Goal: Communication & Community: Participate in discussion

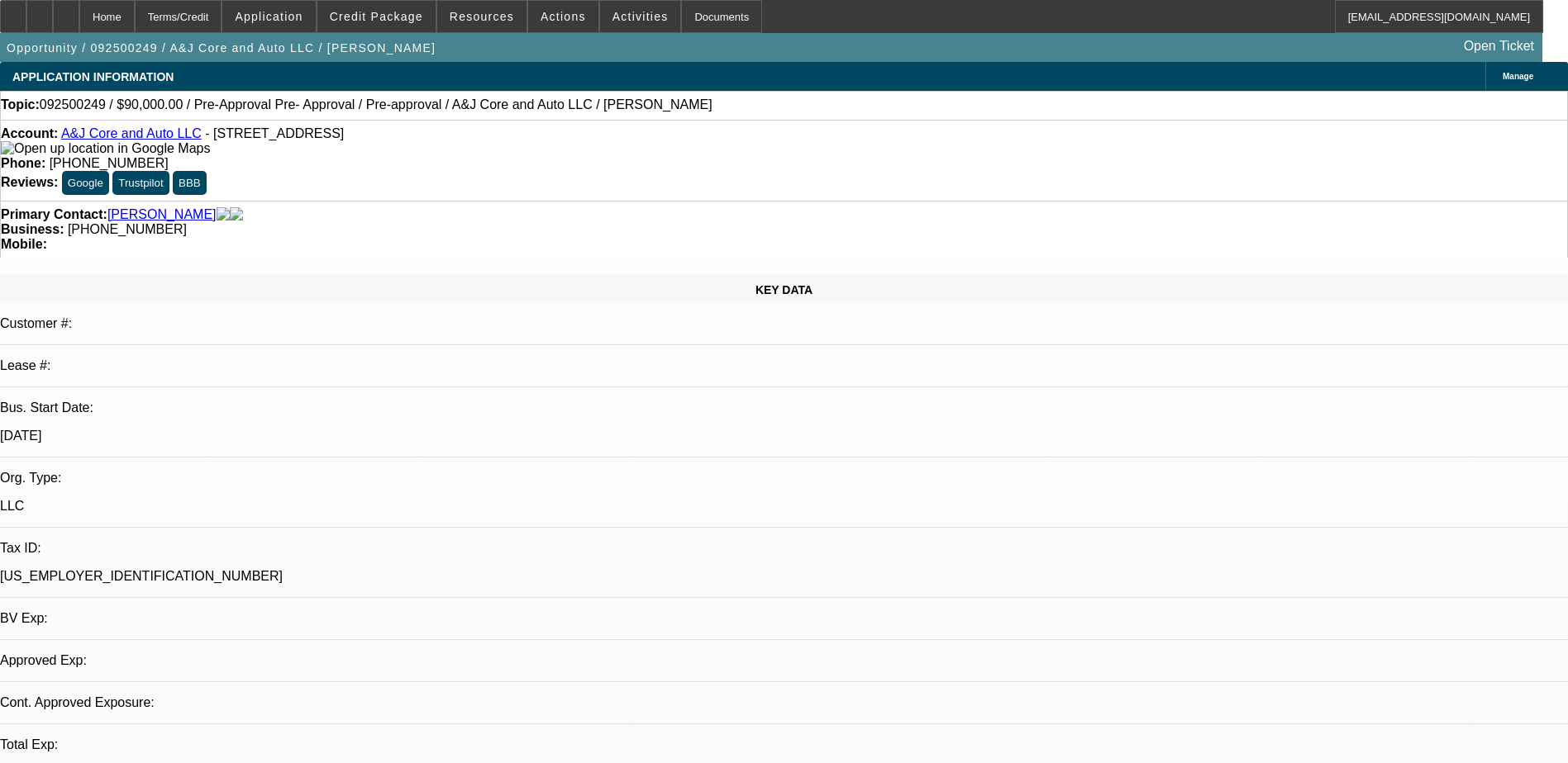
select select "0"
select select "2"
select select "0.1"
select select "1"
select select "2"
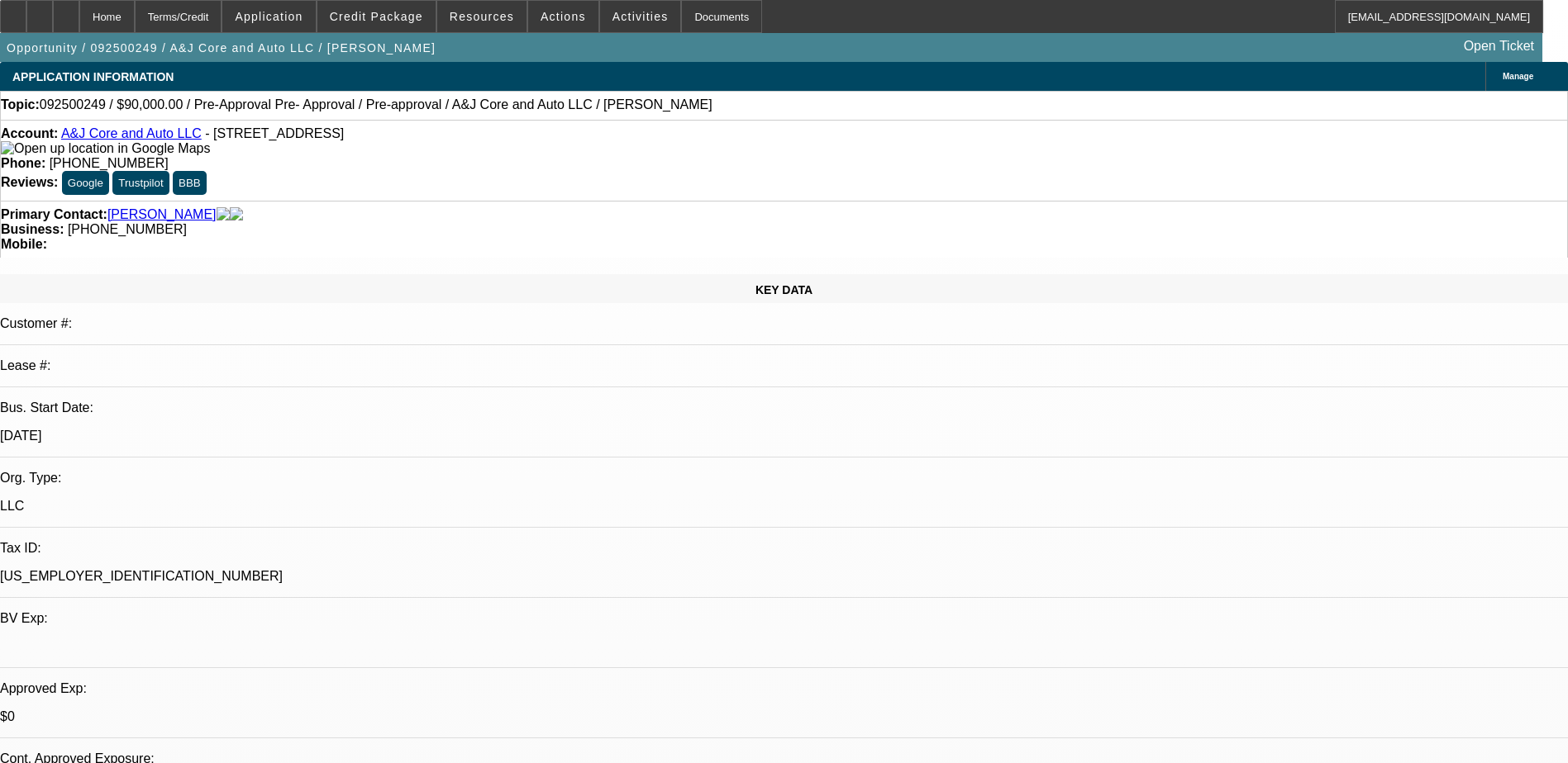
select select "4"
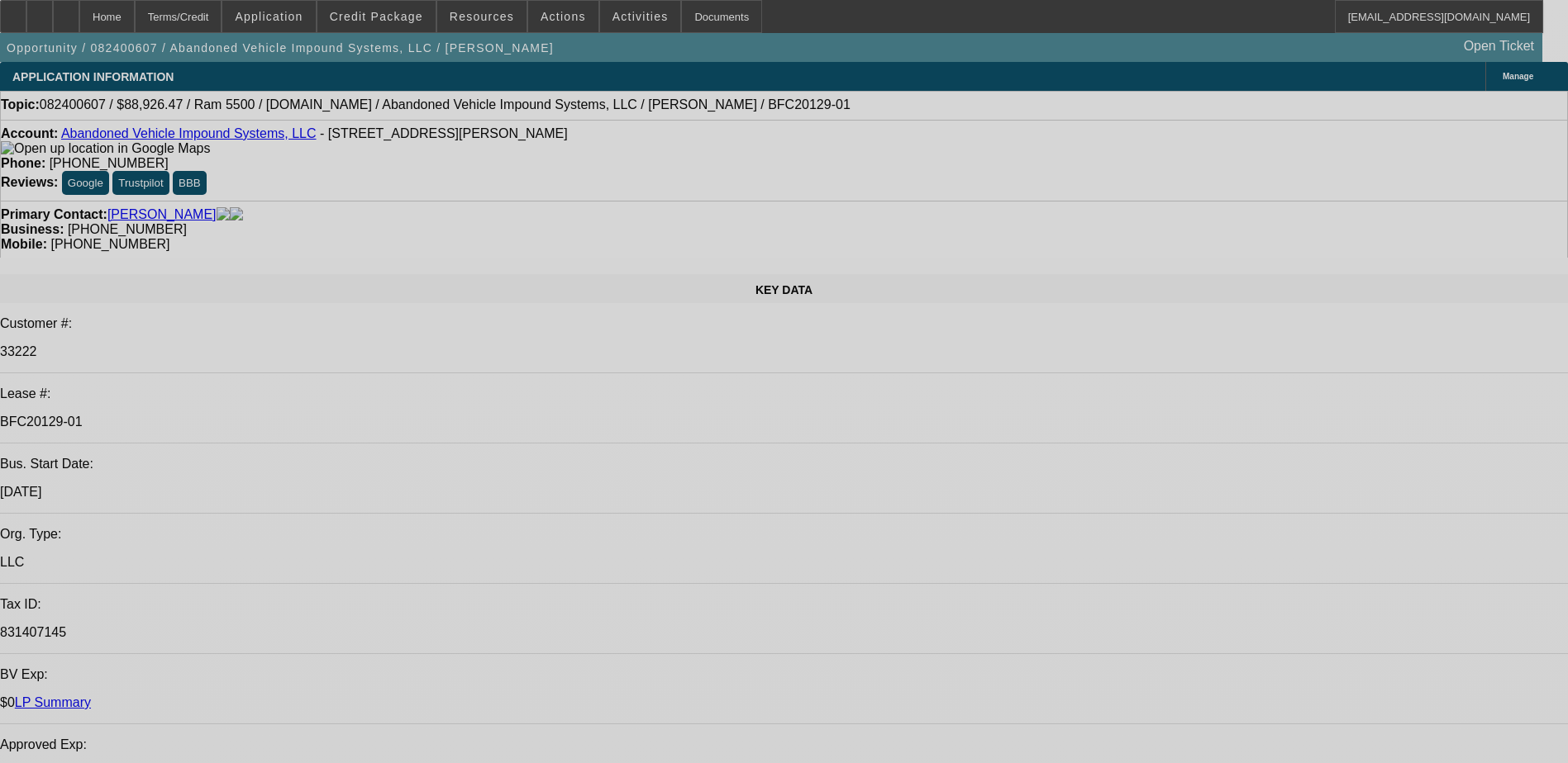
select select "0"
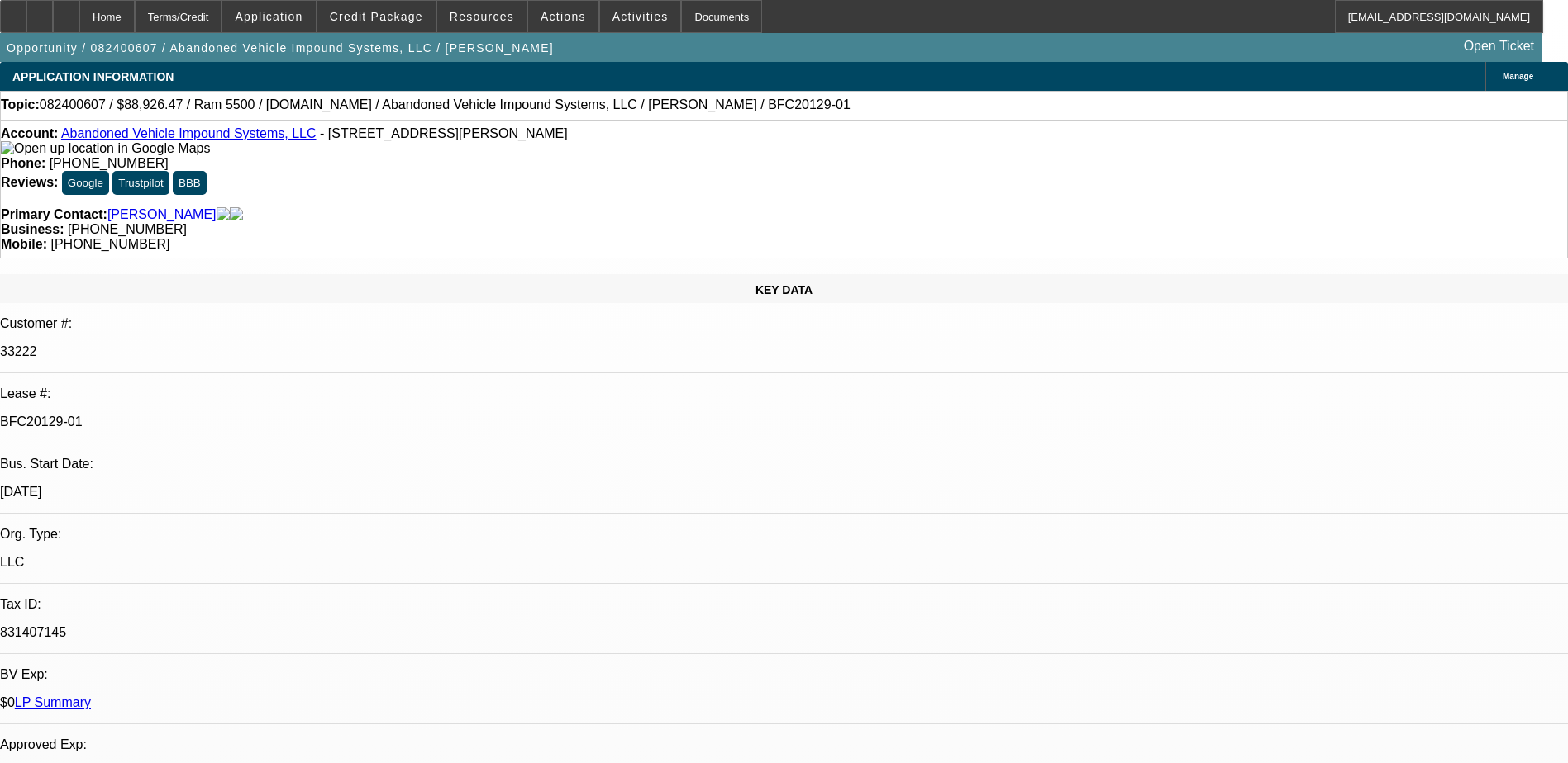
select select "0"
select select "0.1"
select select "0"
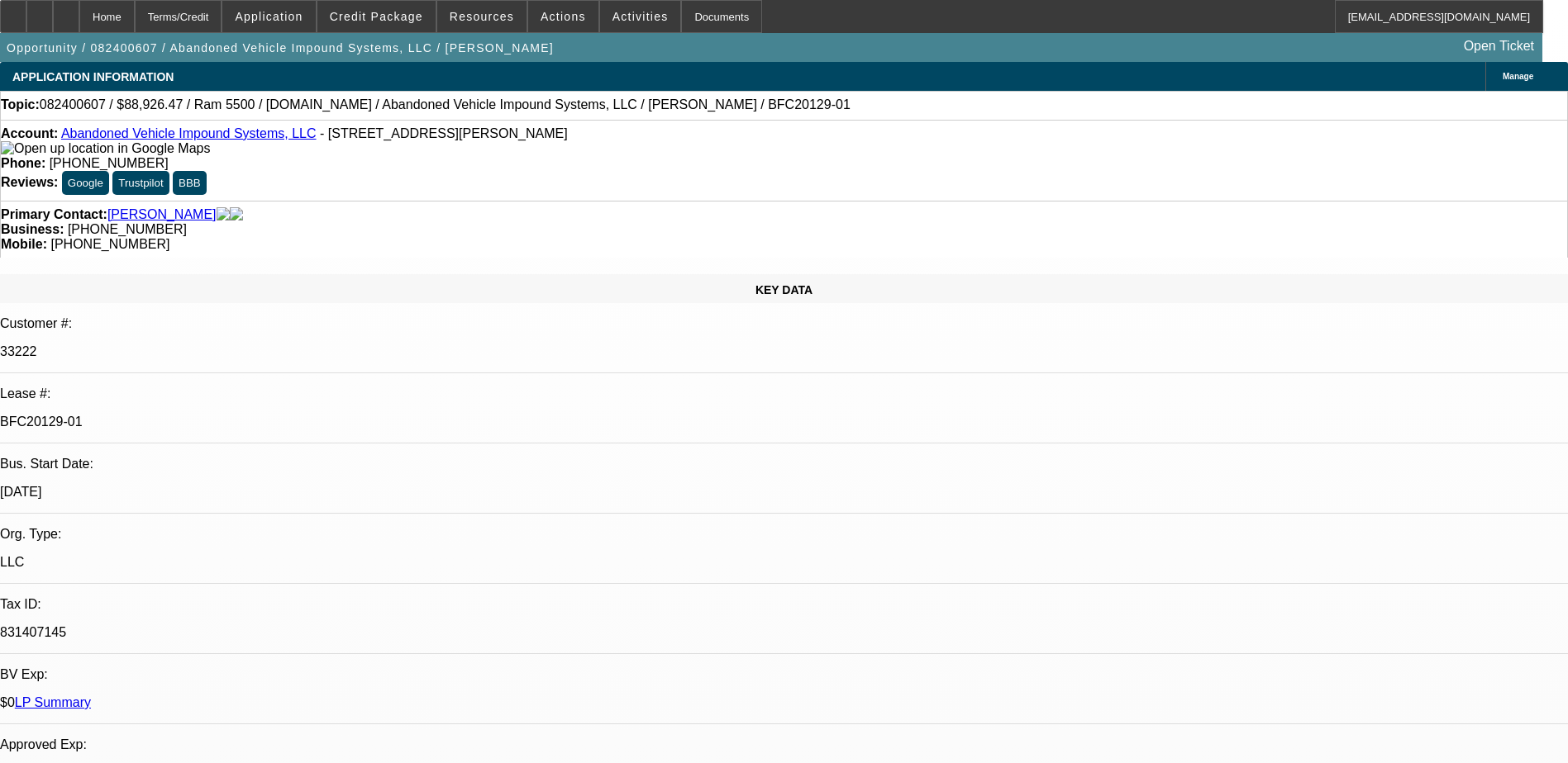
select select "0.1"
select select "0"
select select "0.1"
select select "0"
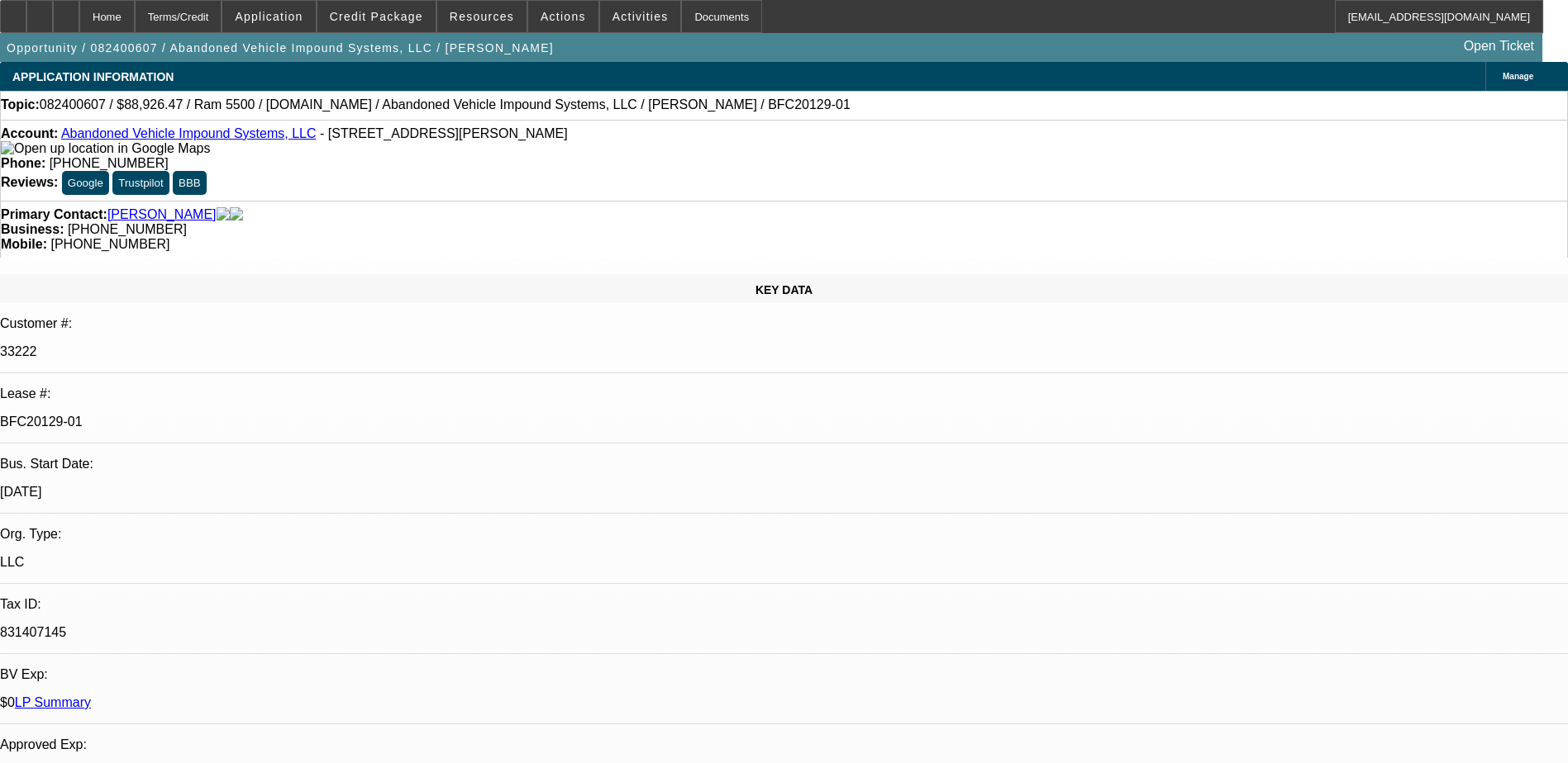
select select "0"
select select "1"
select select "6"
select select "1"
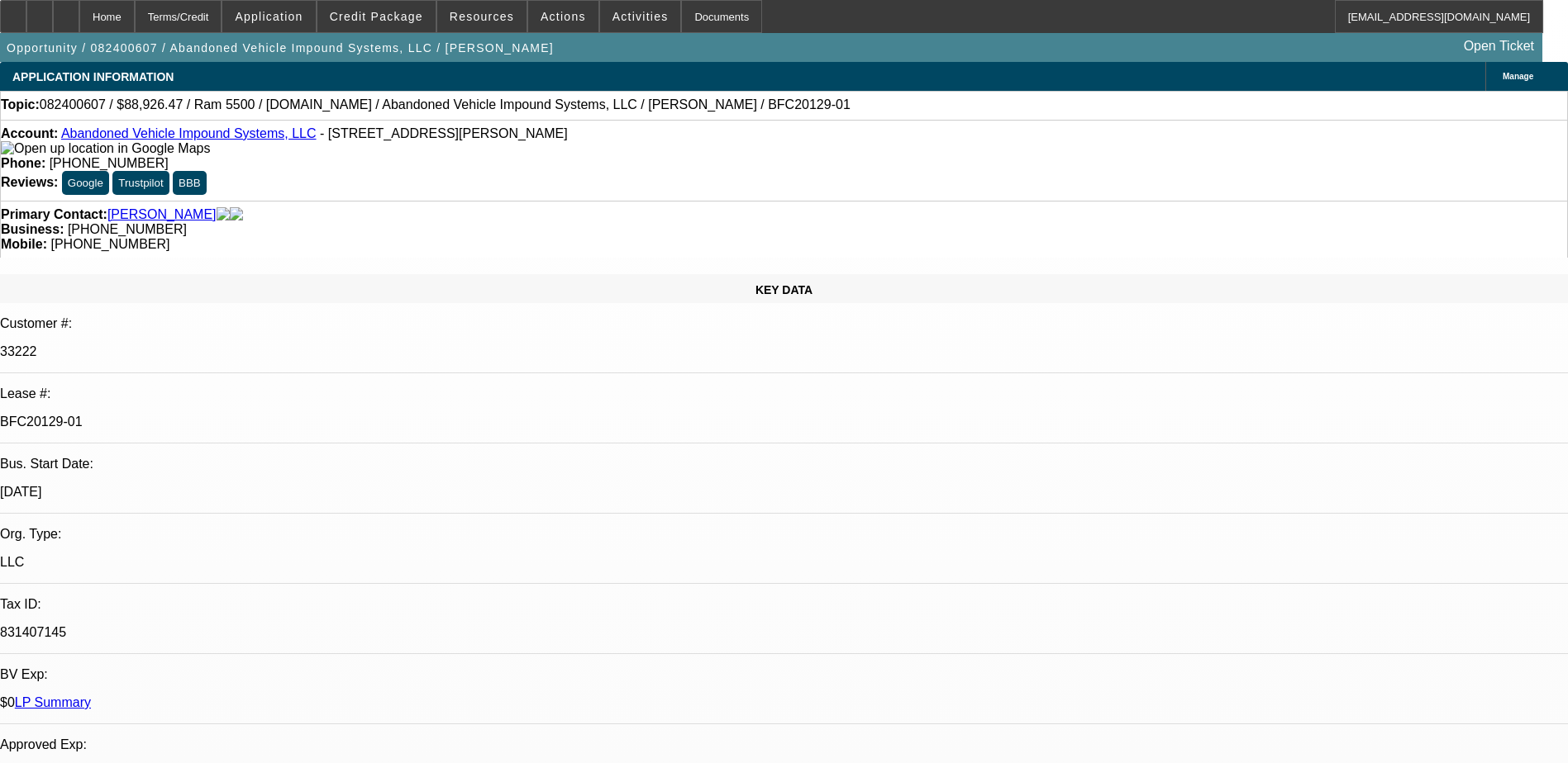
select select "2"
select select "6"
select select "1"
select select "2"
select select "6"
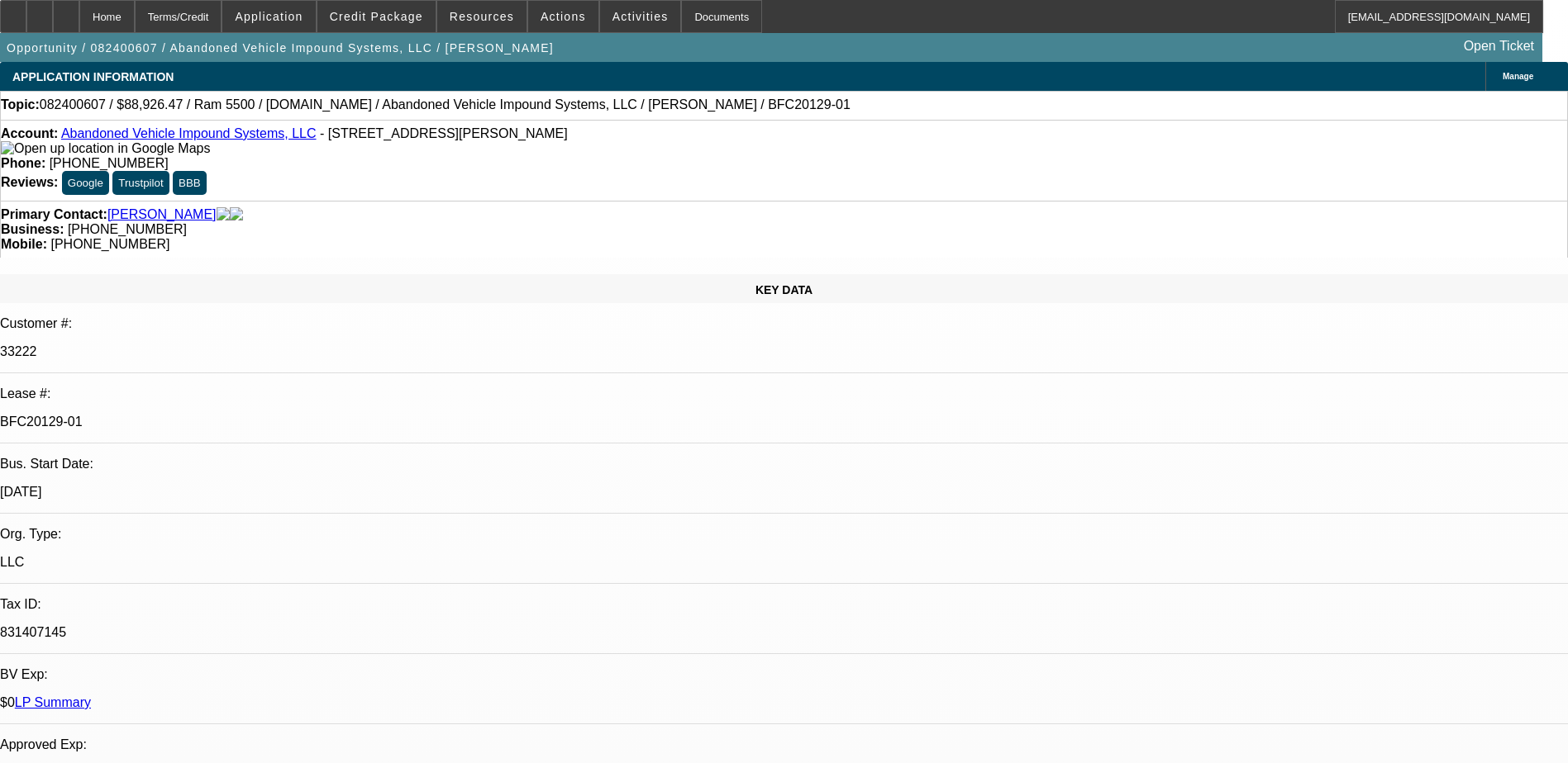
select select "1"
select select "2"
select select "6"
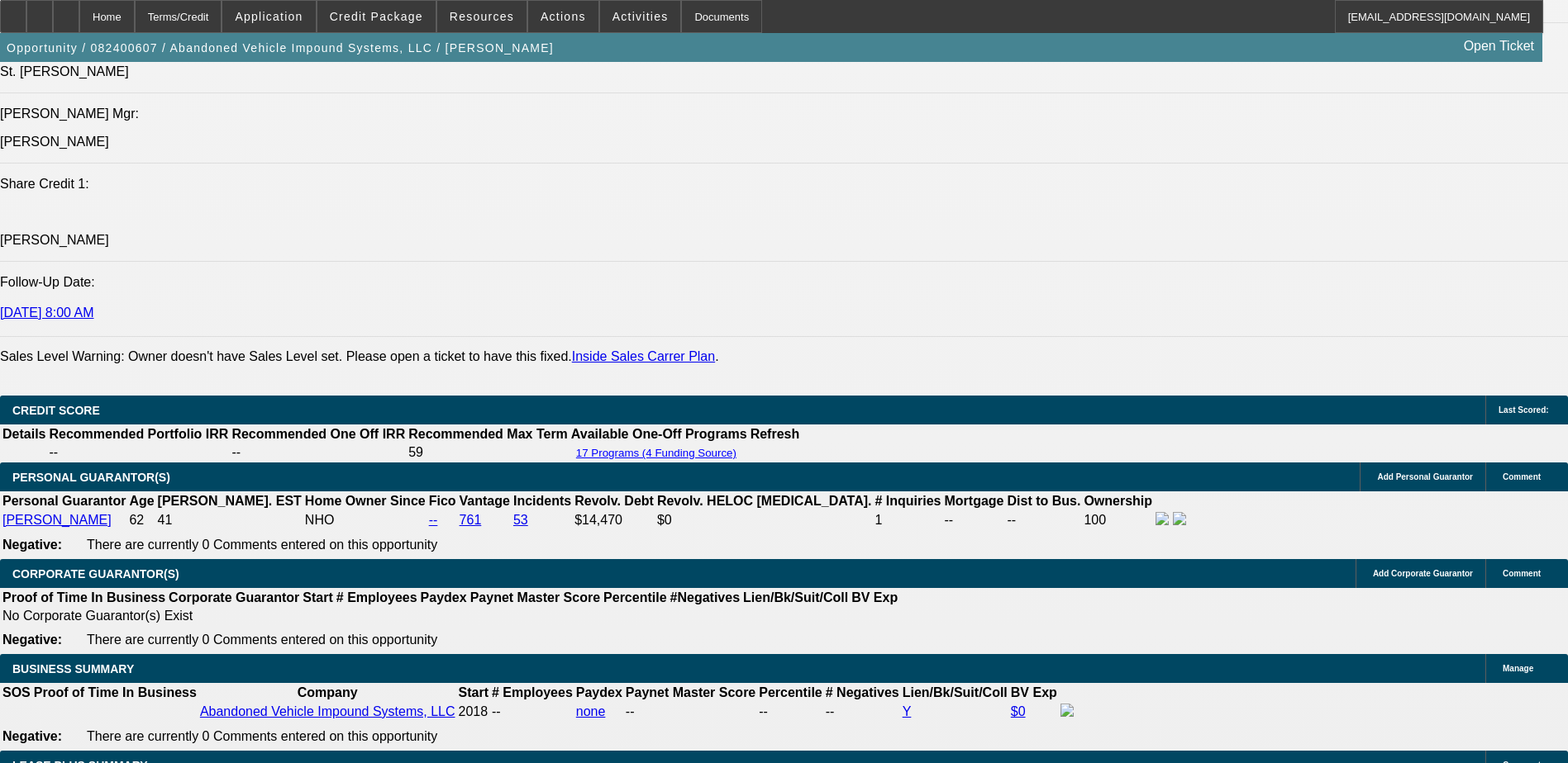
scroll to position [2230, 0]
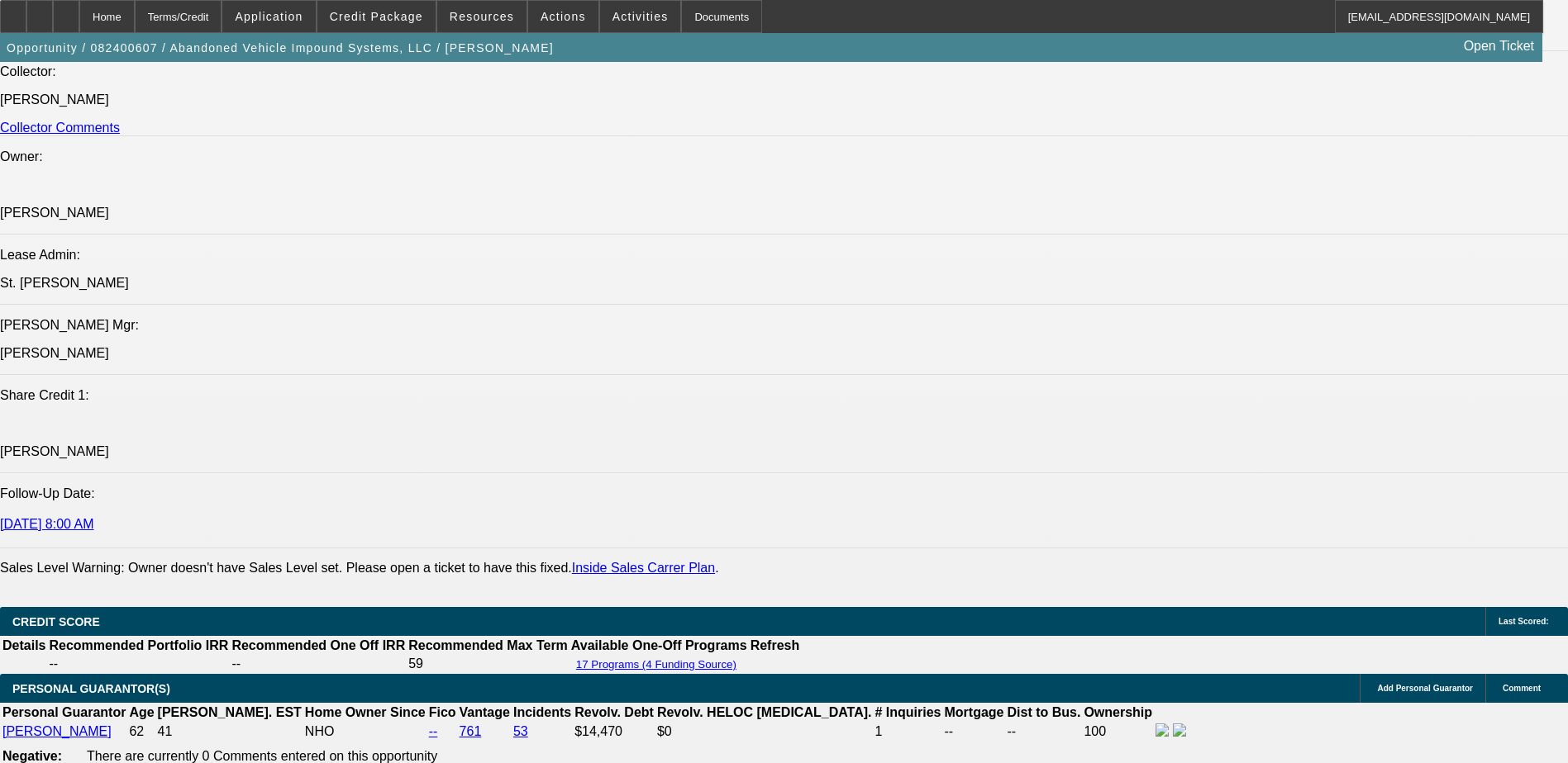
scroll to position [1982, 0]
